Goal: Find specific page/section: Find specific page/section

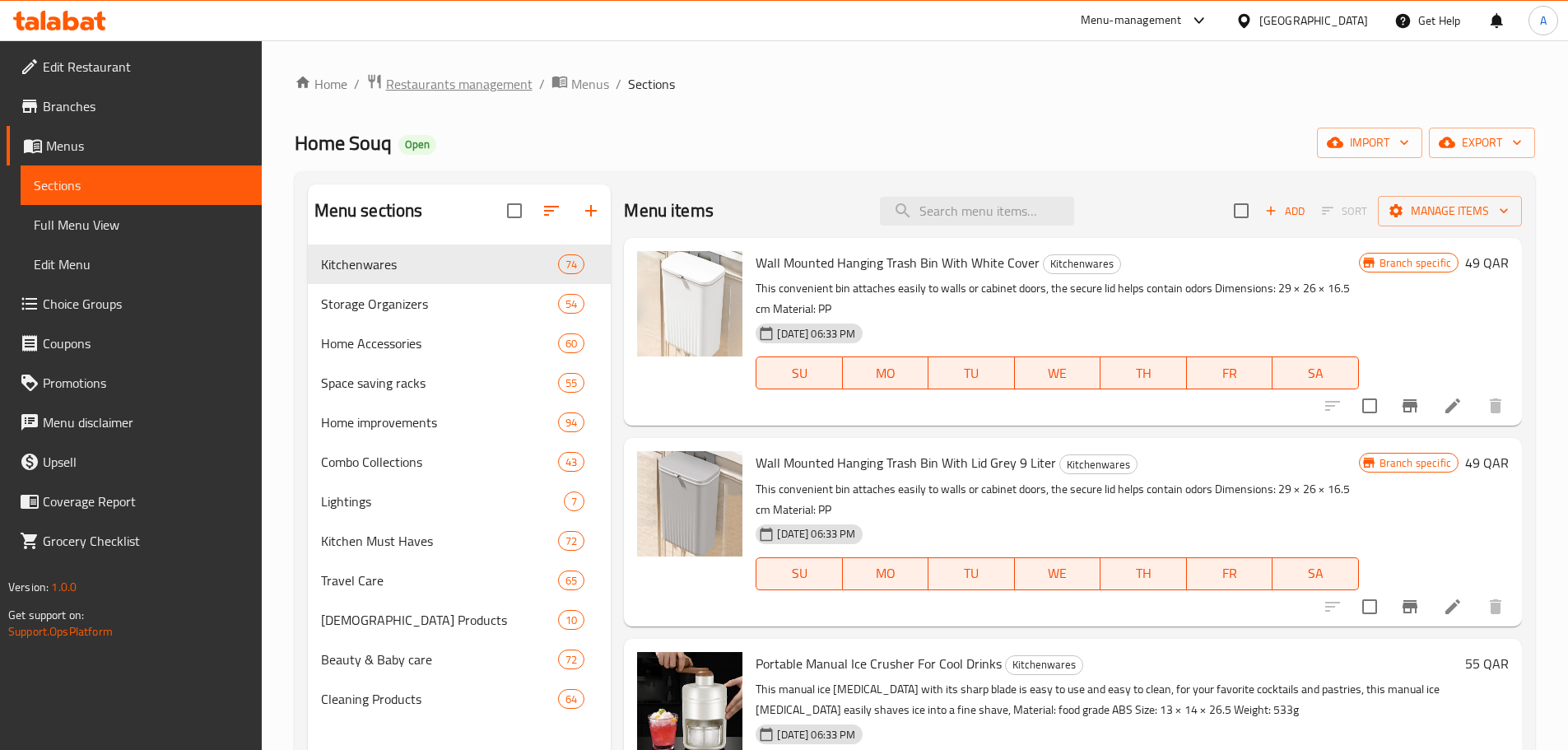
click at [515, 81] on span "Restaurants management" at bounding box center [459, 84] width 146 height 20
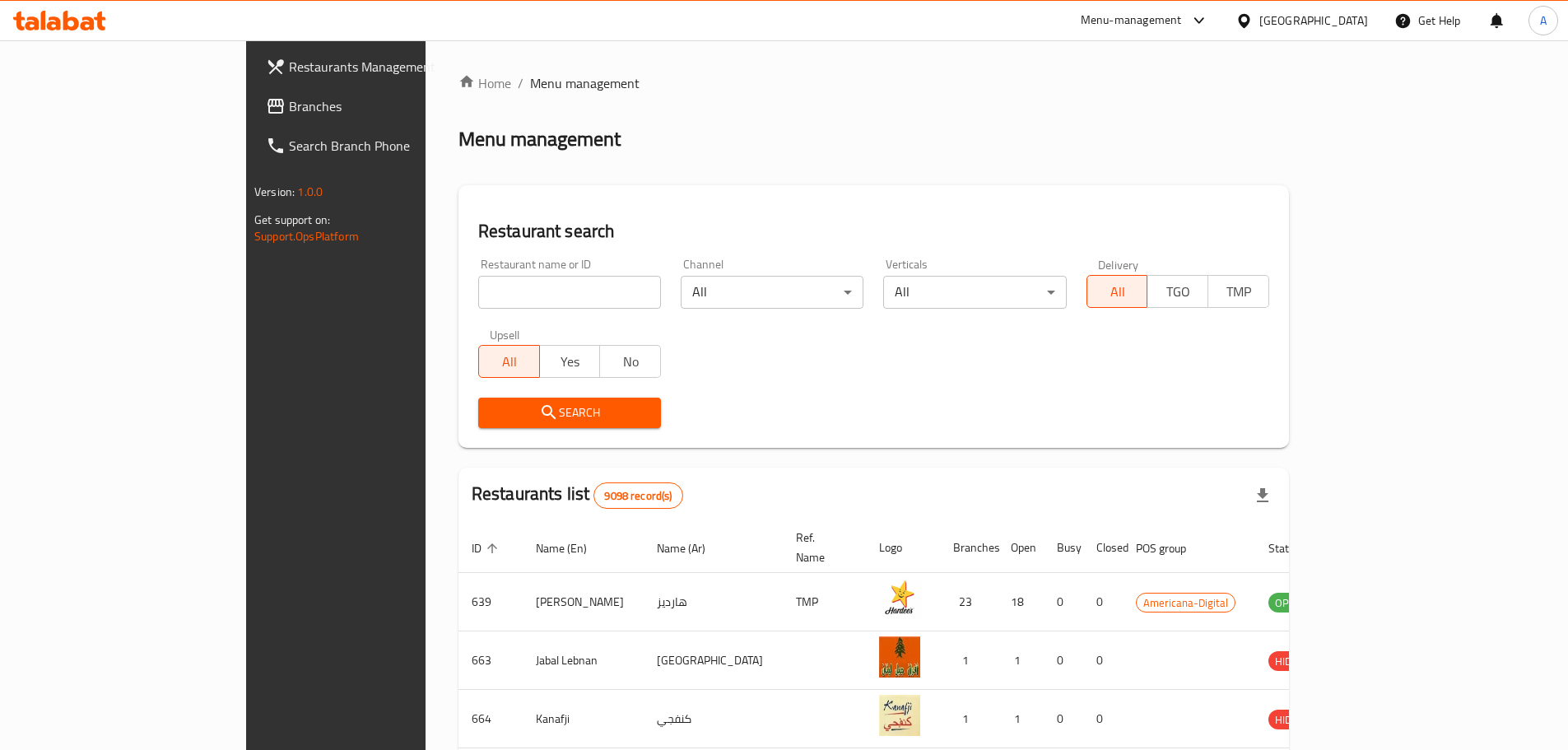
click at [509, 291] on input "search" at bounding box center [569, 292] width 183 height 33
type input "pet palace"
click at [517, 418] on span "Search" at bounding box center [569, 412] width 156 height 21
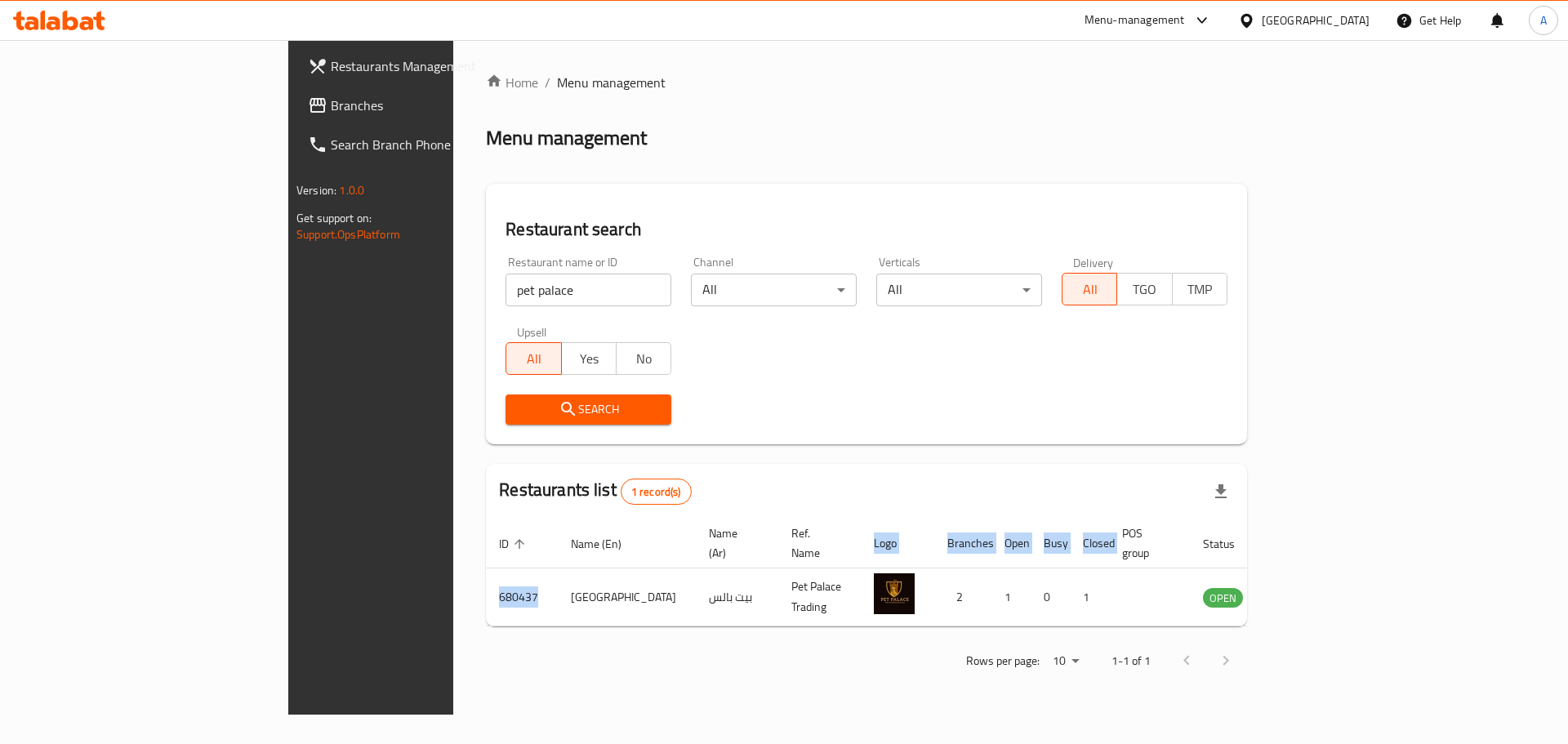
drag, startPoint x: 343, startPoint y: 581, endPoint x: 290, endPoint y: 580, distance: 53.0
click at [453, 580] on div "Home / Menu management Menu management Restaurant search Restaurant name or ID …" at bounding box center [865, 377] width 826 height 674
copy table "ID sorted ascending Name (En) Name (Ar) Ref. Name Logo Branches Open Busy Close…"
click at [486, 612] on div "Home / Menu management Menu management Restaurant search Restaurant name or ID …" at bounding box center [866, 377] width 761 height 610
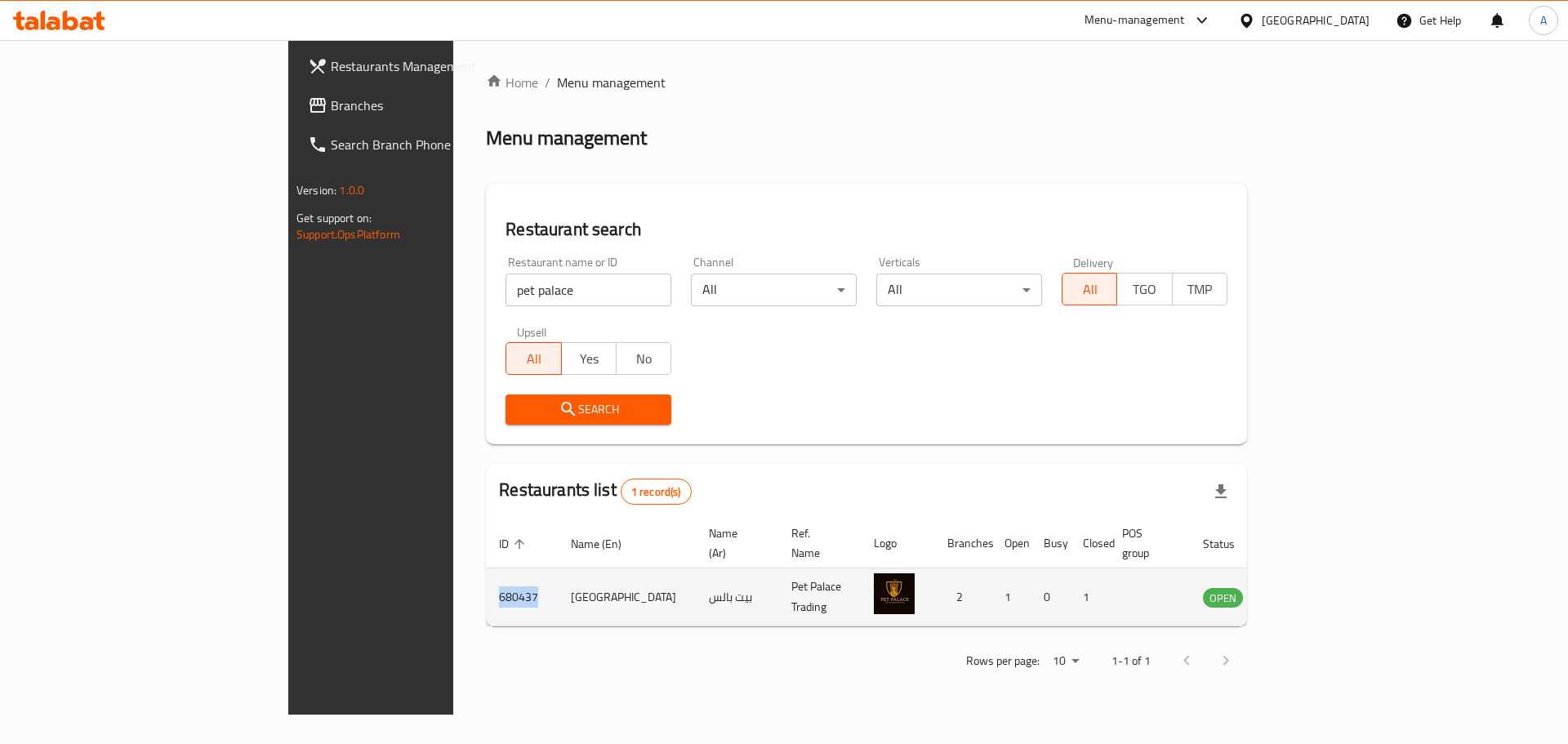
drag, startPoint x: 345, startPoint y: 584, endPoint x: 309, endPoint y: 579, distance: 36.3
click at [486, 579] on td "680437" at bounding box center [521, 597] width 72 height 58
copy td "680437"
drag, startPoint x: 433, startPoint y: 585, endPoint x: 379, endPoint y: 585, distance: 54.0
click at [558, 585] on td "[GEOGRAPHIC_DATA]" at bounding box center [626, 597] width 138 height 58
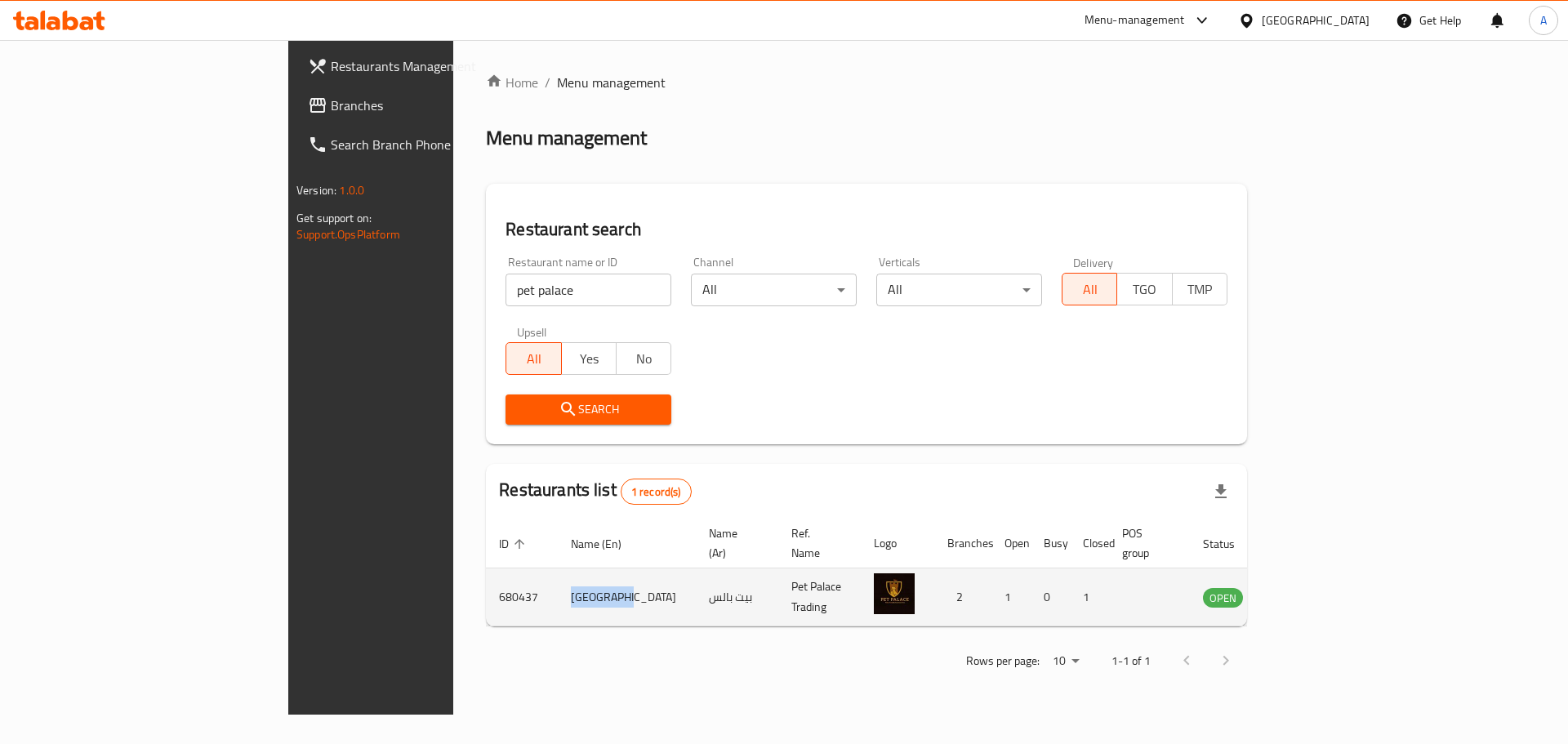
copy td "[GEOGRAPHIC_DATA]"
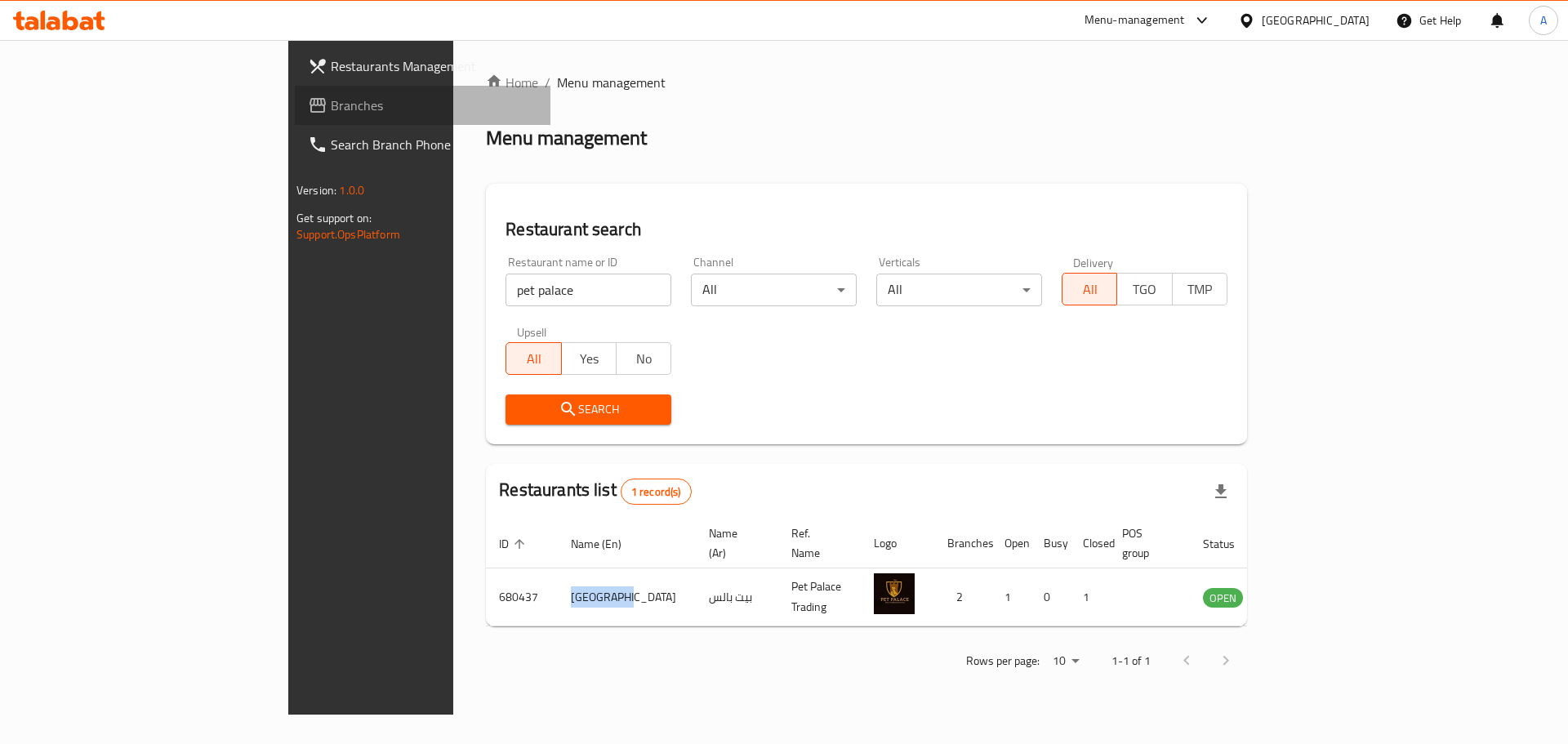
click at [330, 105] on span "Branches" at bounding box center [433, 105] width 207 height 20
